Goal: Task Accomplishment & Management: Complete application form

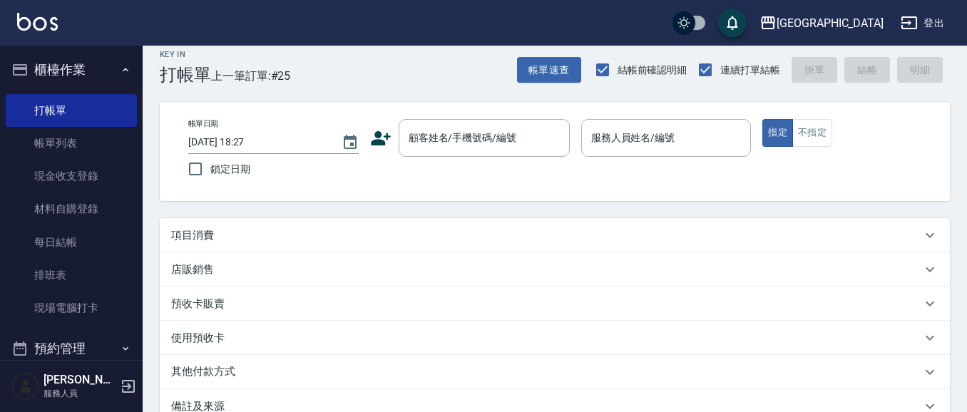
scroll to position [13, 0]
click at [465, 140] on input "顧客姓名/手機號碼/編號" at bounding box center [473, 138] width 137 height 25
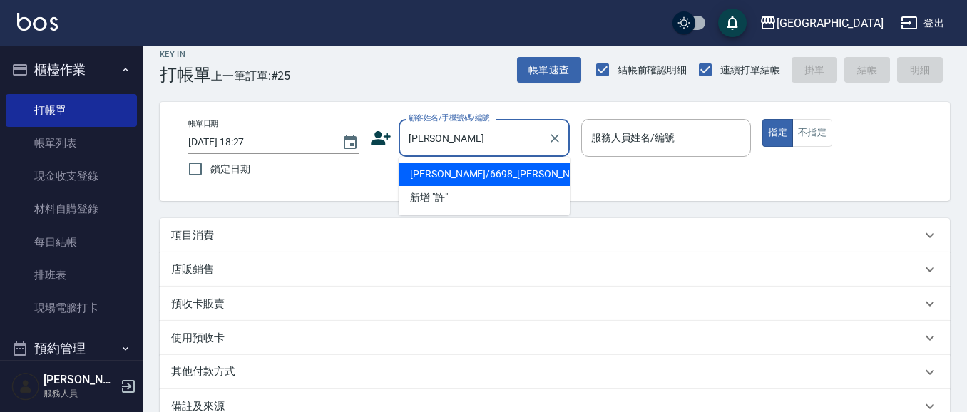
type input "許"
type input "4006"
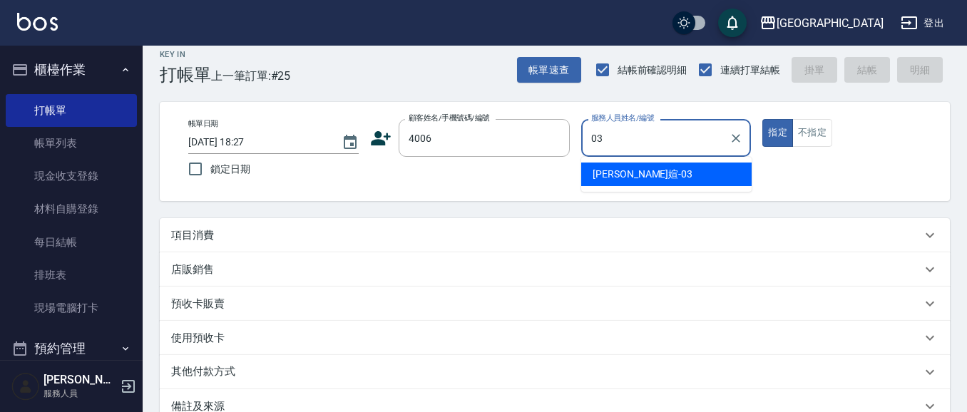
type input "03"
type button "true"
type input "[PERSON_NAME]媗-03"
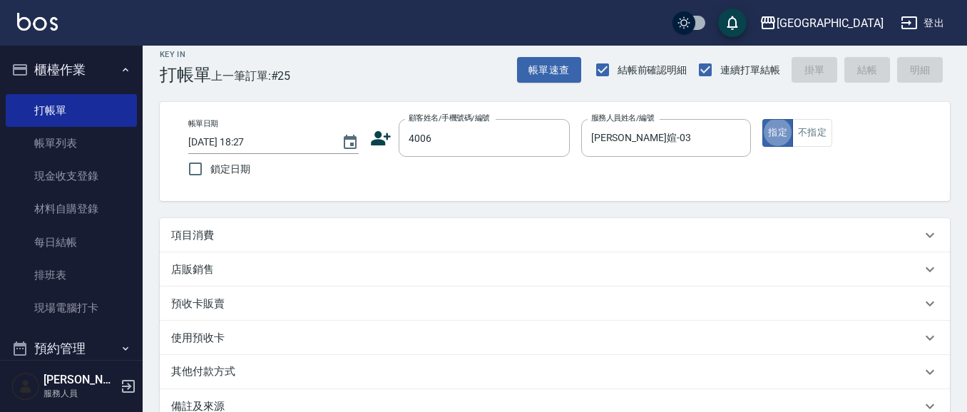
click at [762, 119] on button "指定" at bounding box center [777, 133] width 31 height 28
type input "[PERSON_NAME]/0987883504/4006"
click at [762, 119] on button "指定" at bounding box center [777, 133] width 31 height 28
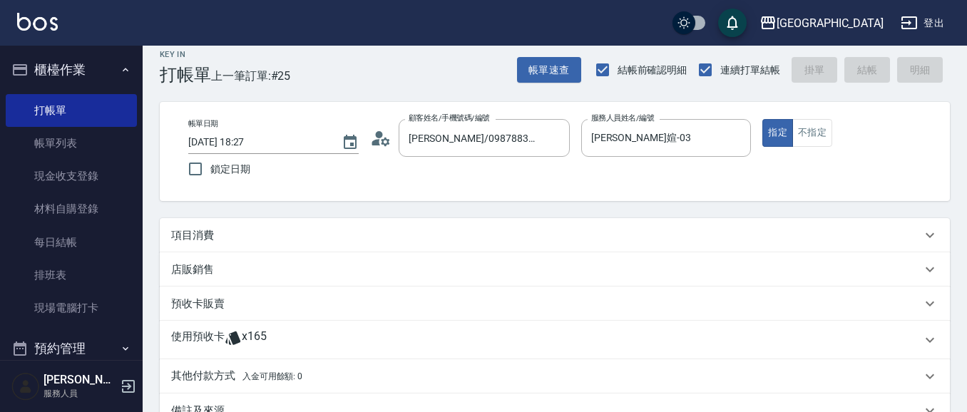
click at [281, 243] on div "項目消費" at bounding box center [555, 235] width 790 height 34
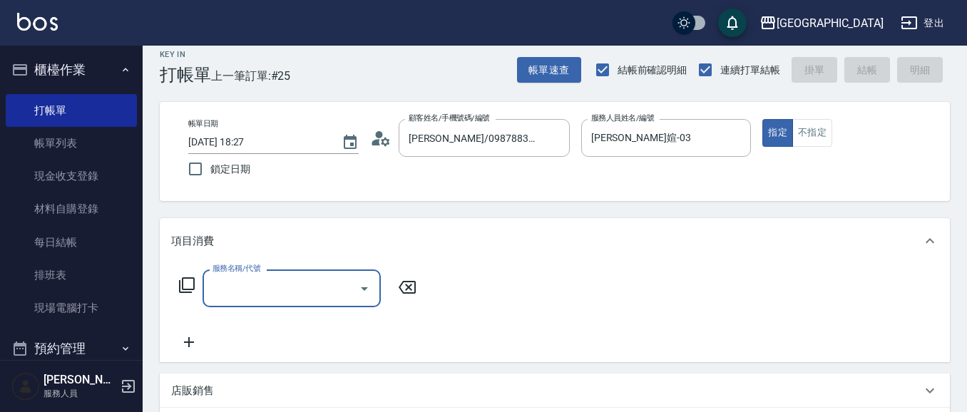
scroll to position [0, 0]
click at [287, 292] on input "服務名稱/代號" at bounding box center [281, 288] width 144 height 25
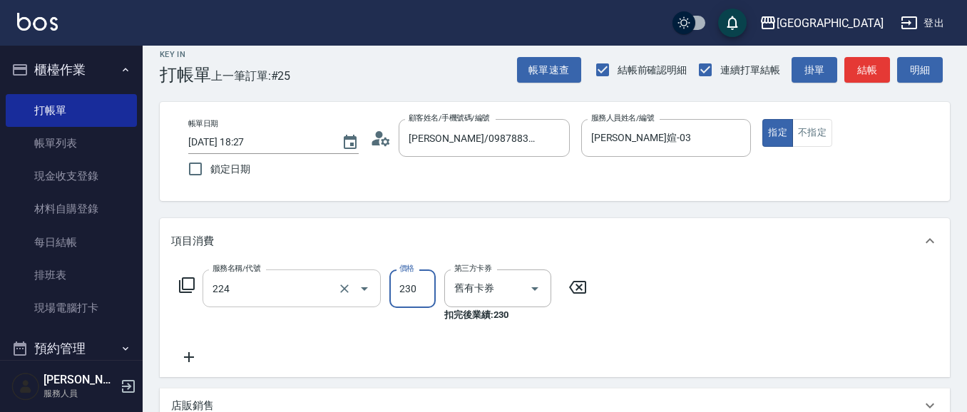
type input "洗髮(卡)230(224)"
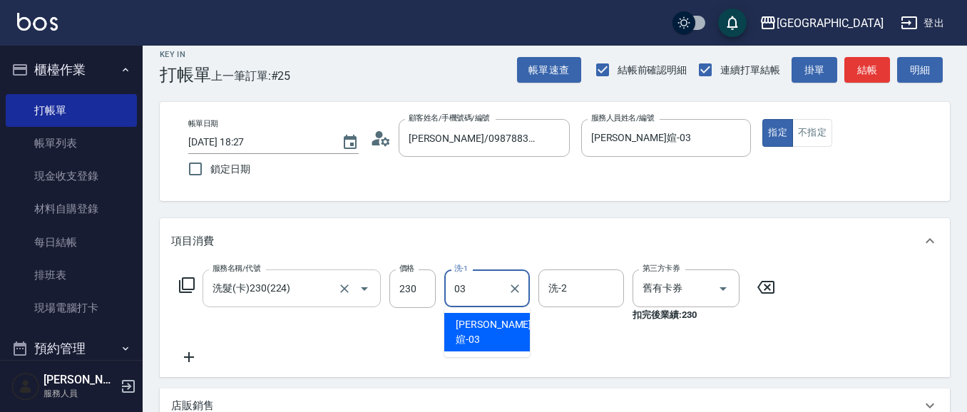
type input "[PERSON_NAME]媗-03"
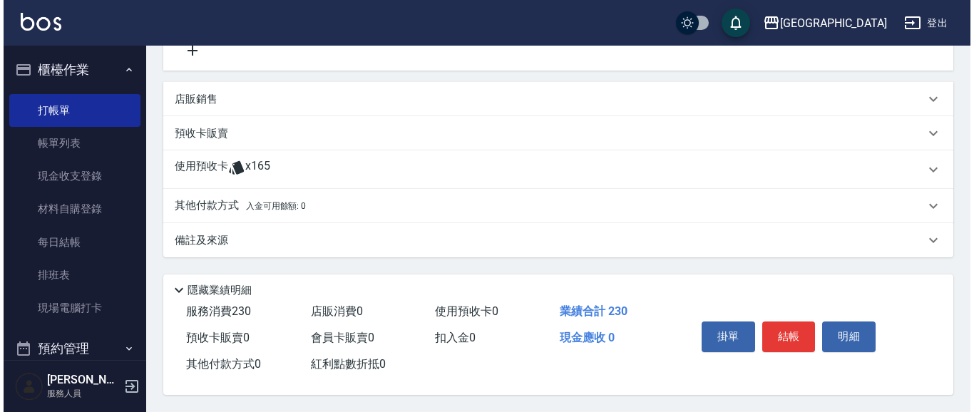
scroll to position [381, 0]
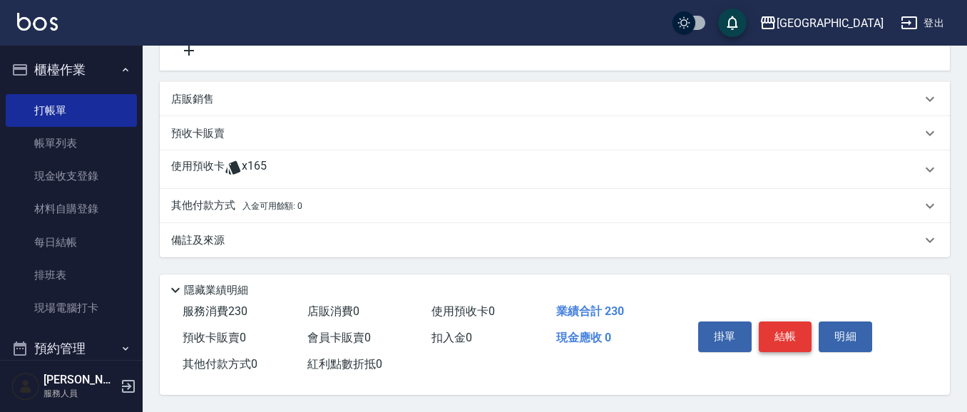
click at [784, 337] on button "結帳" at bounding box center [785, 337] width 53 height 30
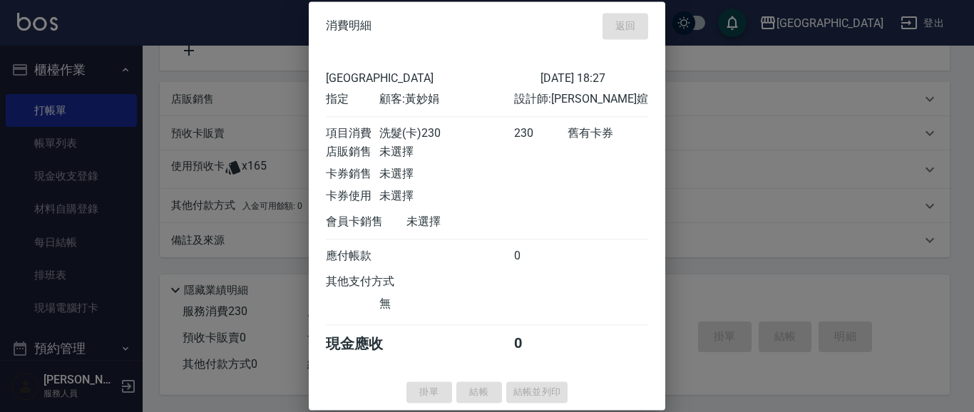
type input "[DATE] 19:19"
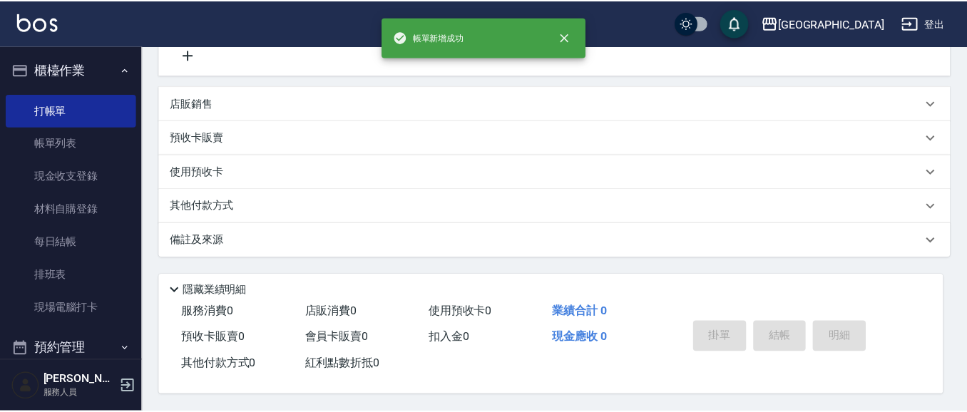
scroll to position [0, 0]
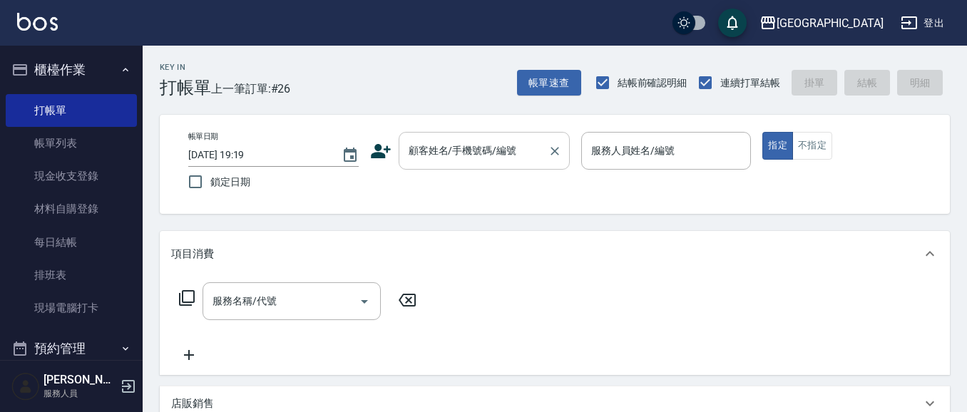
drag, startPoint x: 466, startPoint y: 141, endPoint x: 459, endPoint y: 148, distance: 9.1
click at [467, 146] on input "顧客姓名/手機號碼/編號" at bounding box center [473, 150] width 137 height 25
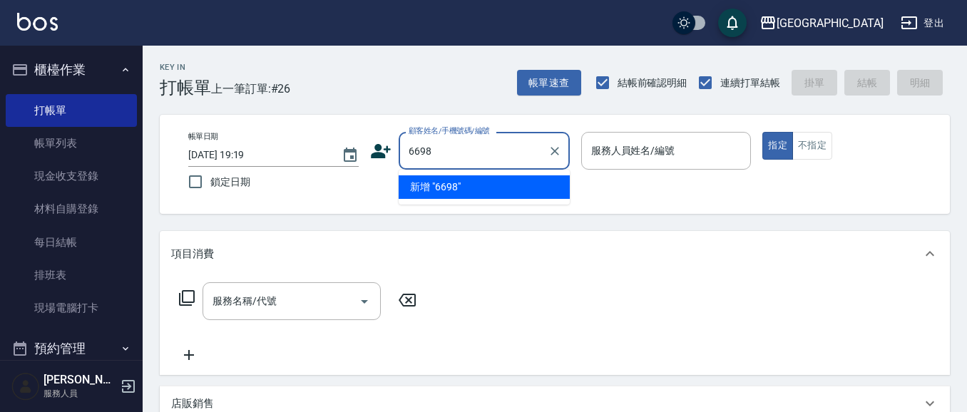
type input "6698"
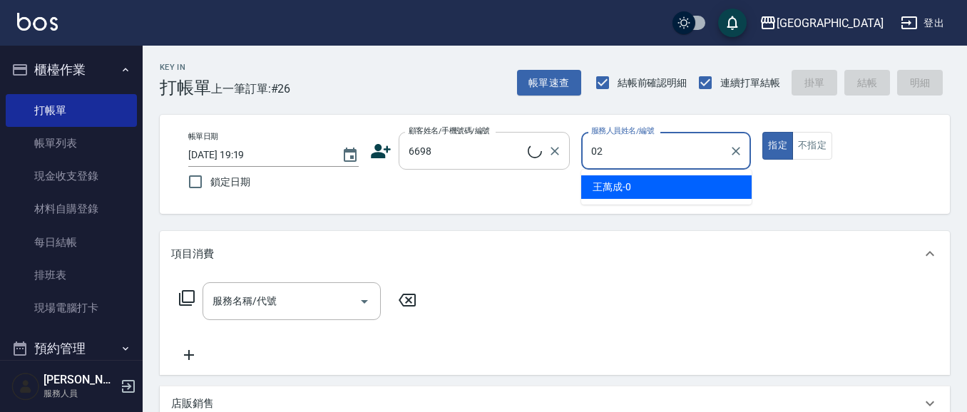
type input "02"
type input "4"
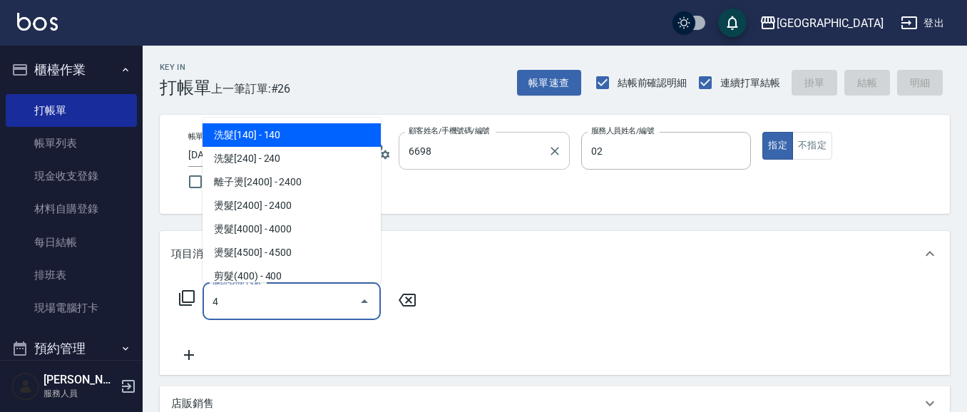
type input "[PERSON_NAME]/6698_[PERSON_NAME]/6698"
type input "[PERSON_NAME]-02"
type input "剪髮(550)(409)"
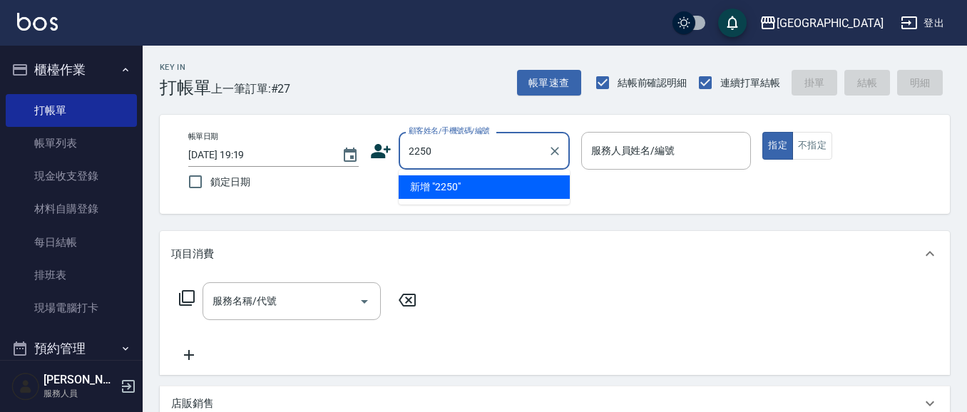
type input "2250"
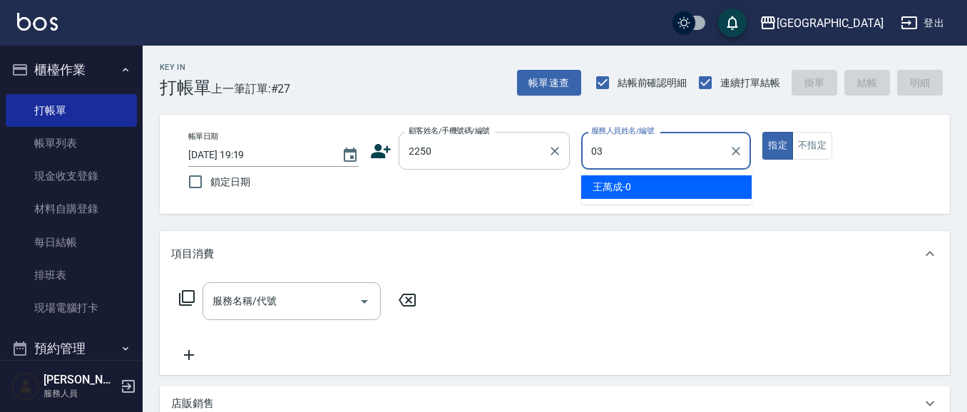
type input "[PERSON_NAME]媗-03"
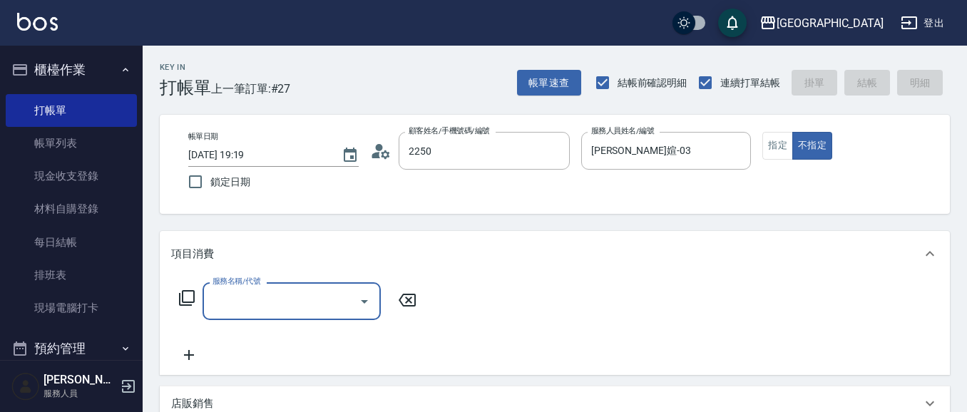
type input "[PERSON_NAME]媗/0911843052/2250"
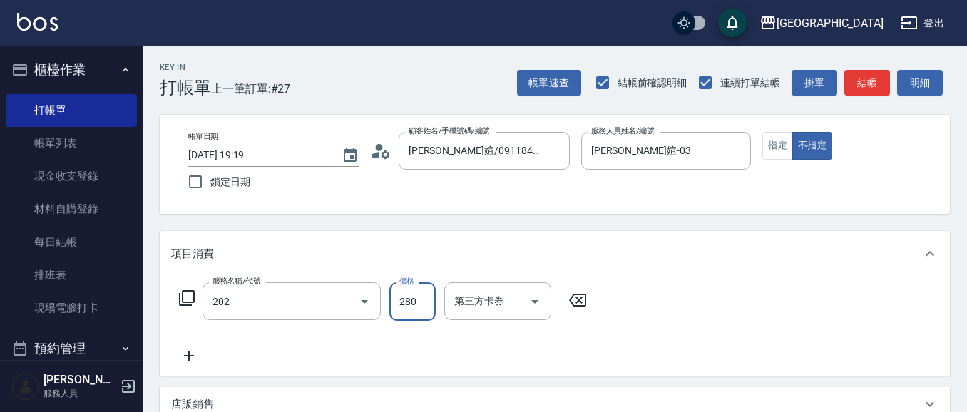
type input "洗髮[280](202)"
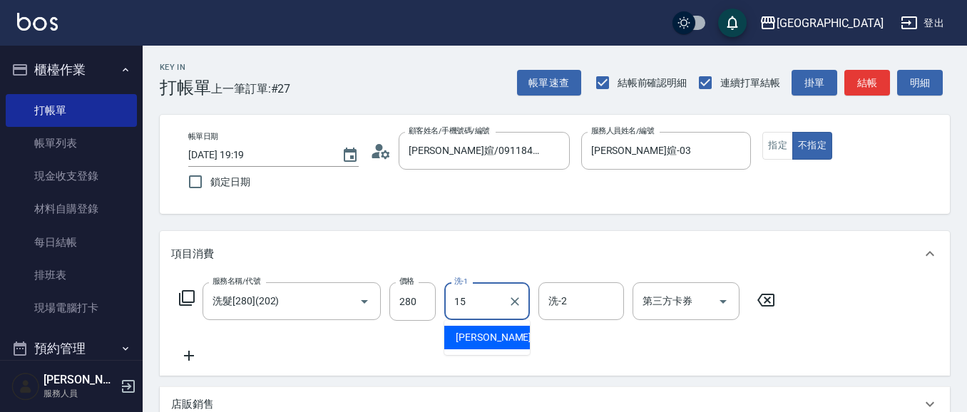
type input "[PERSON_NAME]-15"
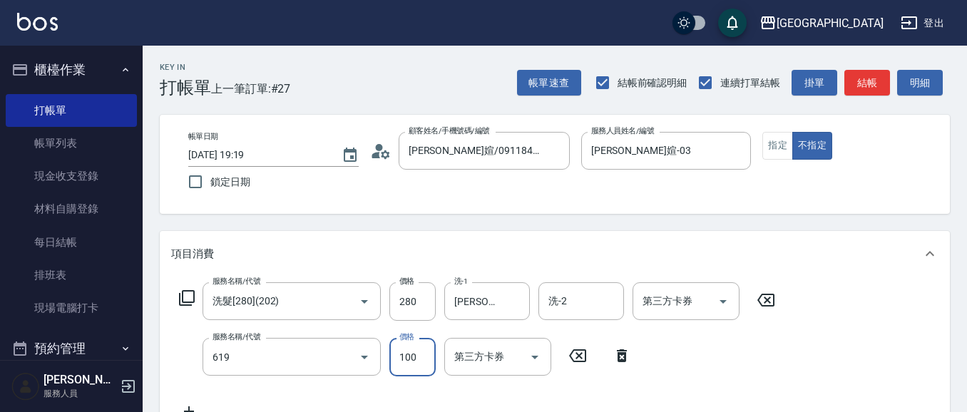
type input "煥彩.玻酸.晶膜.水療(619)"
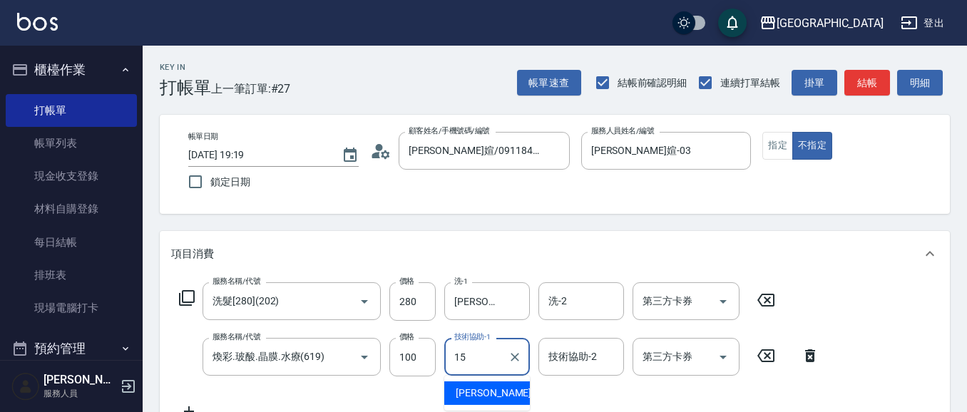
type input "[PERSON_NAME]-15"
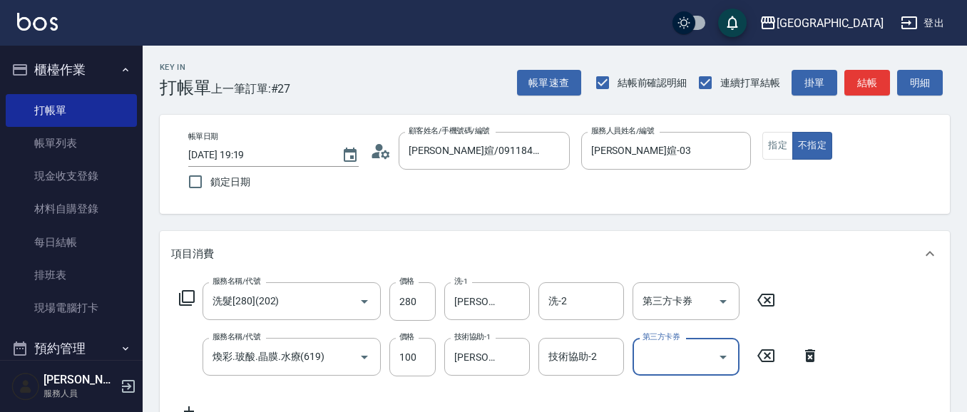
scroll to position [13, 0]
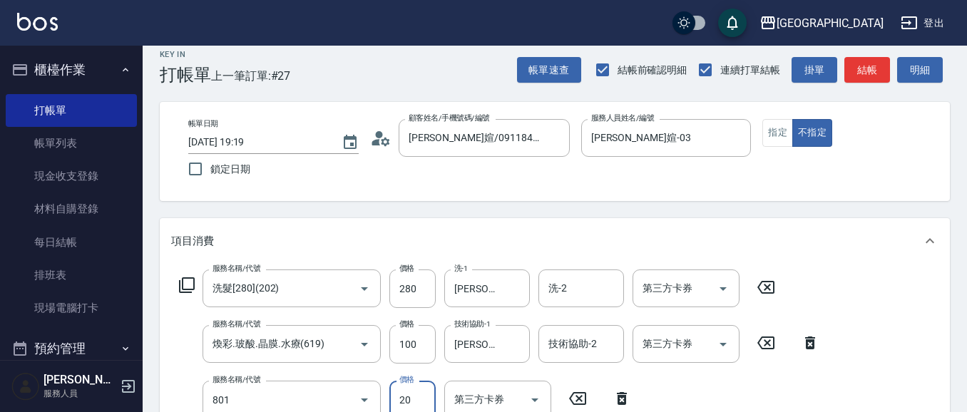
type input "潤絲(801)"
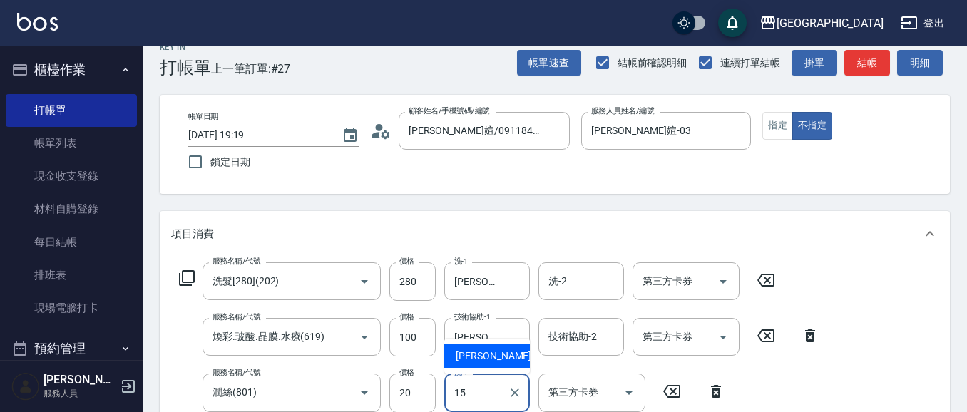
type input "[PERSON_NAME]-15"
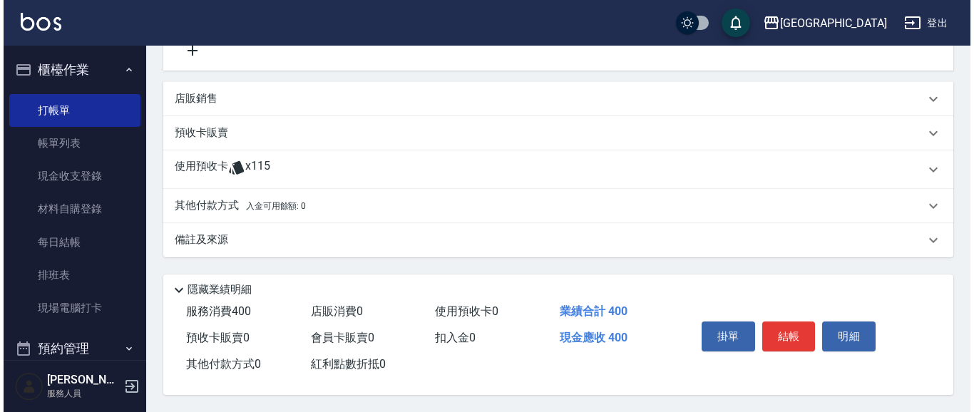
scroll to position [479, 0]
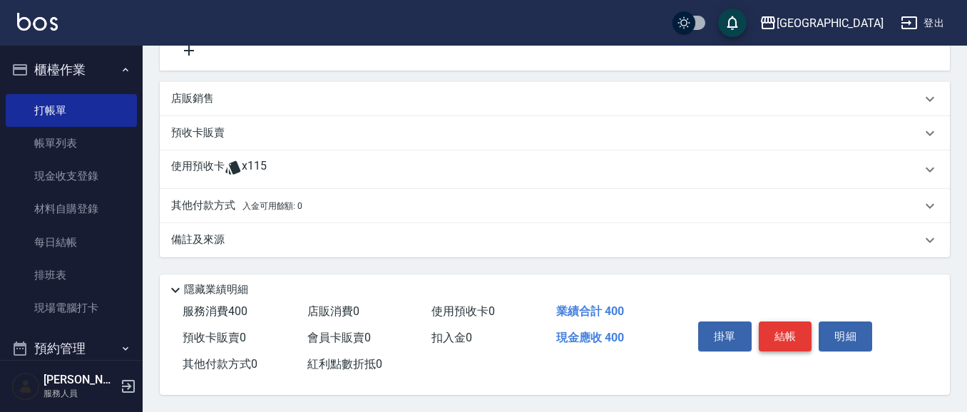
click at [792, 329] on button "結帳" at bounding box center [785, 337] width 53 height 30
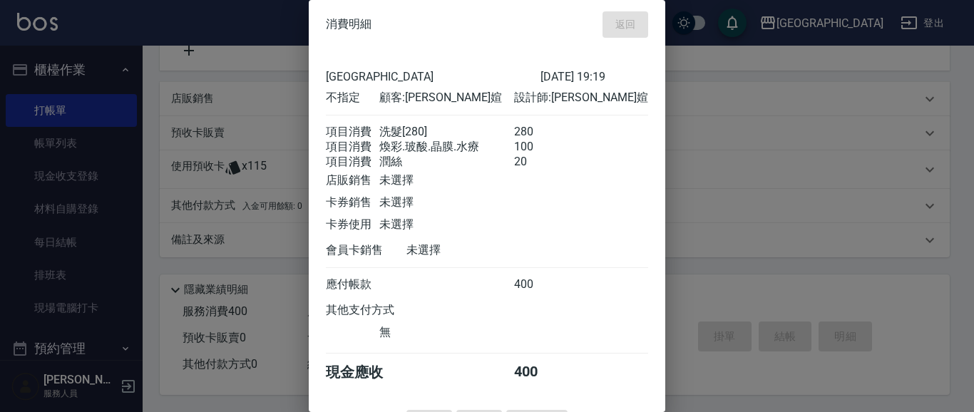
type input "[DATE] 19:20"
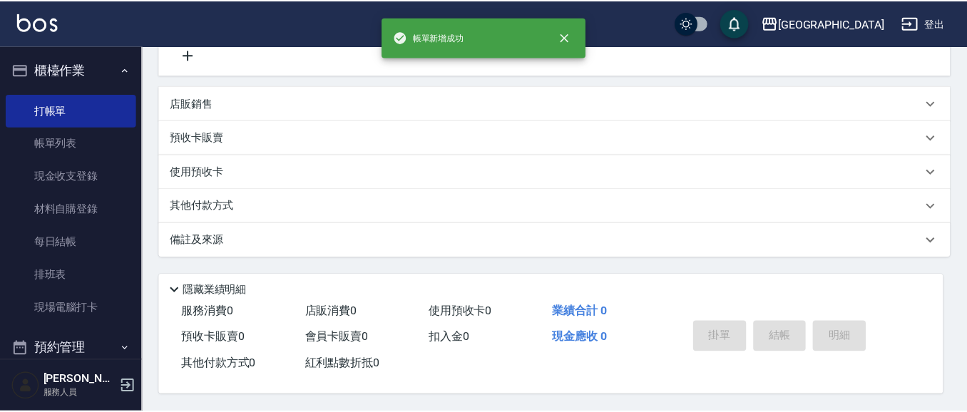
scroll to position [0, 0]
